Goal: Transaction & Acquisition: Purchase product/service

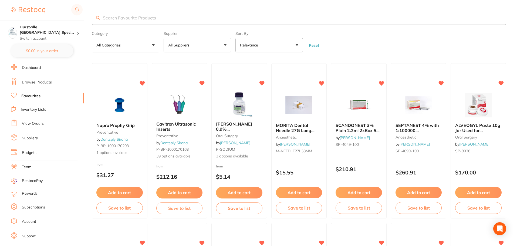
click at [191, 43] on p "All Suppliers" at bounding box center [179, 44] width 23 height 5
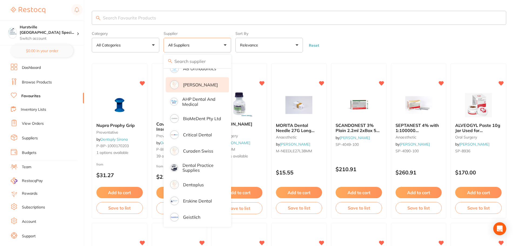
scroll to position [54, 0]
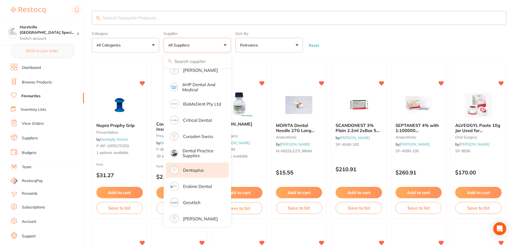
click at [202, 171] on p "Dentaplus" at bounding box center [193, 170] width 21 height 5
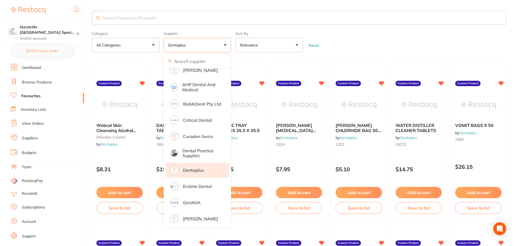
click at [375, 40] on form "Category All Categories All Categories infection control Clear Category false A…" at bounding box center [299, 40] width 415 height 23
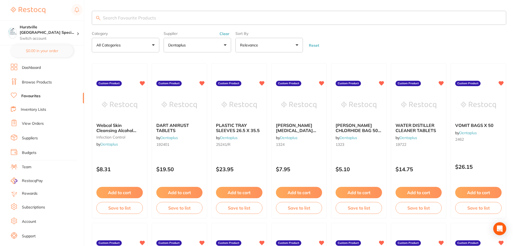
click at [150, 21] on input "search" at bounding box center [299, 18] width 415 height 14
type input "gown"
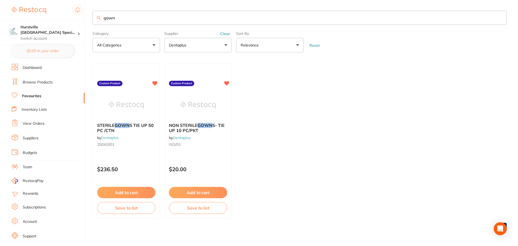
scroll to position [0, 0]
click at [150, 107] on div at bounding box center [125, 105] width 67 height 27
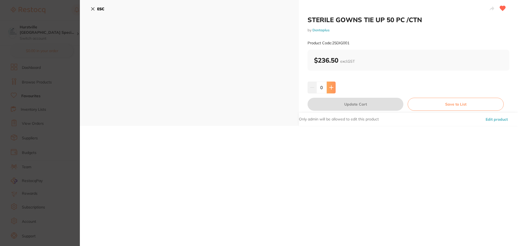
click at [332, 88] on icon at bounding box center [331, 87] width 4 height 4
type input "1"
click at [335, 102] on button "Update Cart" at bounding box center [356, 104] width 96 height 13
checkbox input "false"
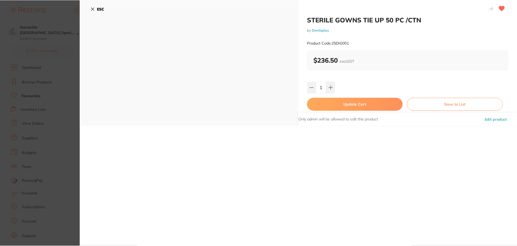
scroll to position [1, 0]
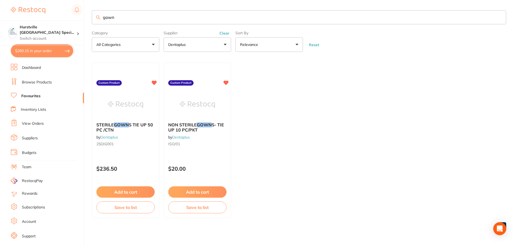
click at [206, 105] on img at bounding box center [197, 104] width 35 height 27
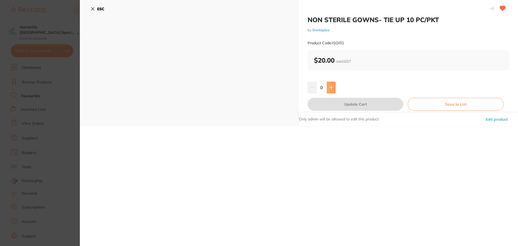
click at [330, 85] on button at bounding box center [331, 88] width 9 height 12
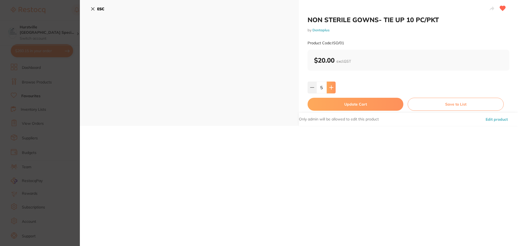
click at [330, 85] on button at bounding box center [331, 88] width 9 height 12
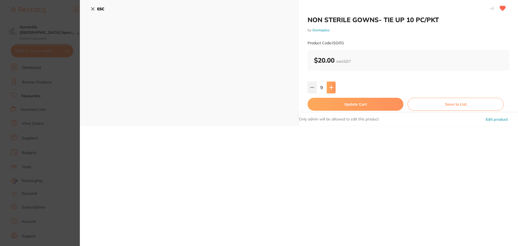
type input "10"
click at [347, 107] on button "Update Cart" at bounding box center [356, 104] width 96 height 13
